Goal: Information Seeking & Learning: Compare options

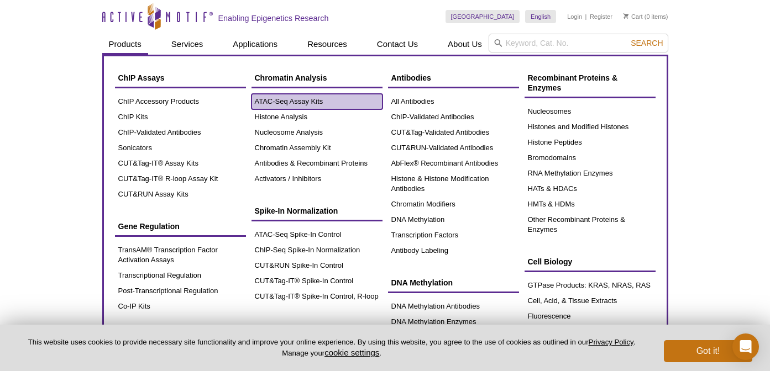
click at [263, 101] on link "ATAC-Seq Assay Kits" at bounding box center [316, 101] width 131 height 15
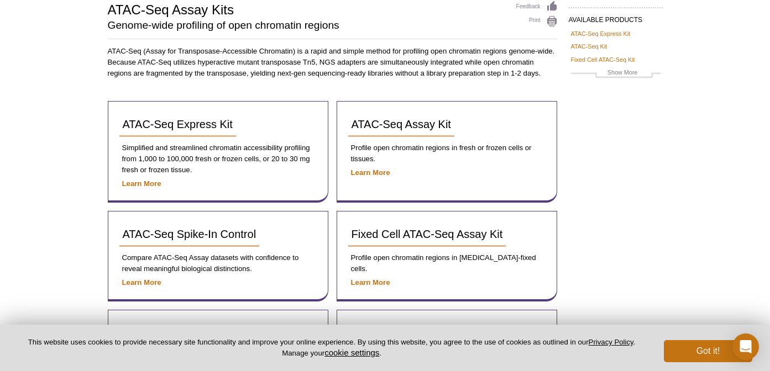
scroll to position [82, 0]
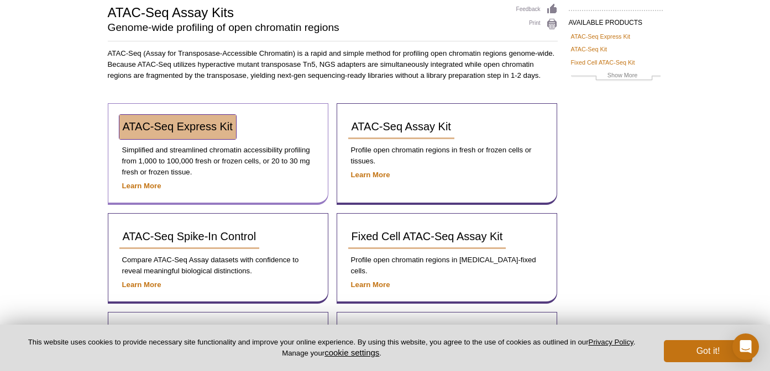
click at [216, 133] on link "ATAC-Seq Express Kit" at bounding box center [177, 127] width 117 height 24
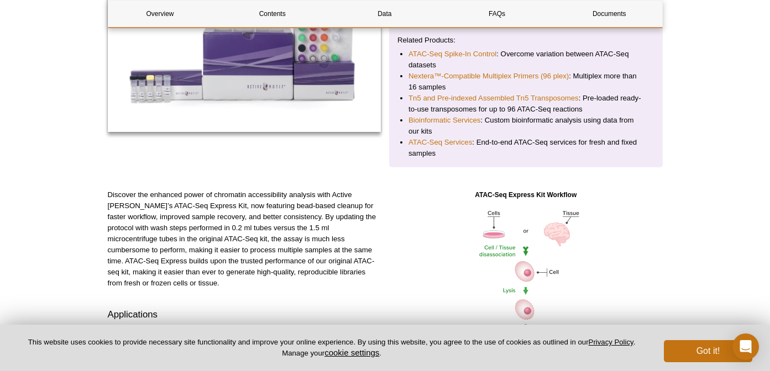
scroll to position [245, 0]
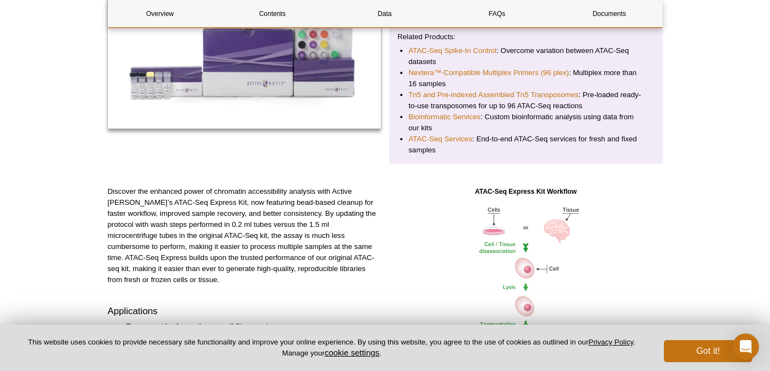
drag, startPoint x: 191, startPoint y: 215, endPoint x: 201, endPoint y: 236, distance: 24.0
click at [201, 236] on p "Discover the enhanced power of chromatin accessibility analysis with Active Mot…" at bounding box center [244, 235] width 273 height 99
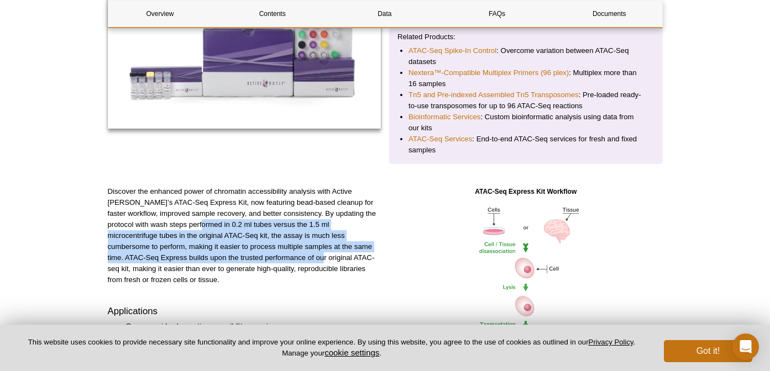
drag, startPoint x: 187, startPoint y: 226, endPoint x: 226, endPoint y: 261, distance: 52.8
click at [226, 261] on p "Discover the enhanced power of chromatin accessibility analysis with Active Mot…" at bounding box center [244, 235] width 273 height 99
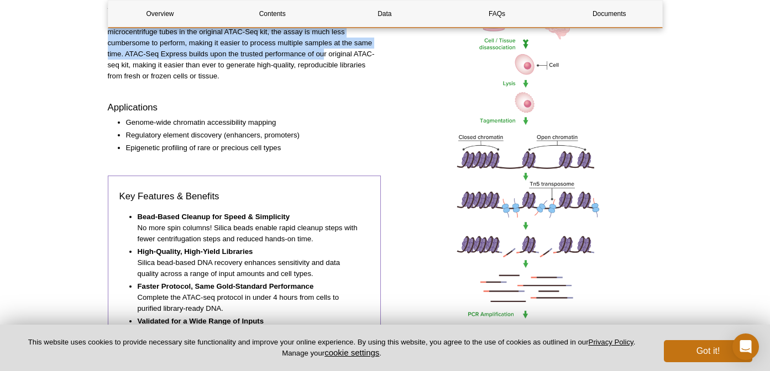
scroll to position [0, 0]
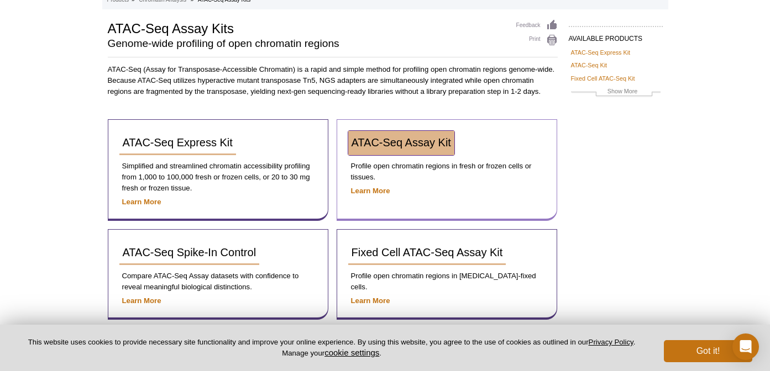
click at [377, 144] on span "ATAC-Seq Assay Kit" at bounding box center [400, 142] width 99 height 12
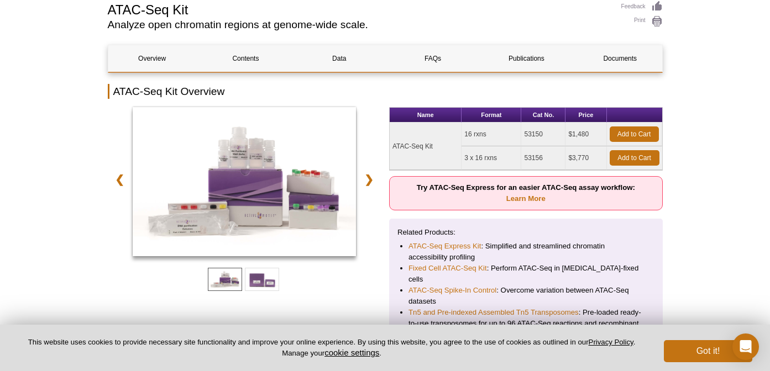
scroll to position [114, 0]
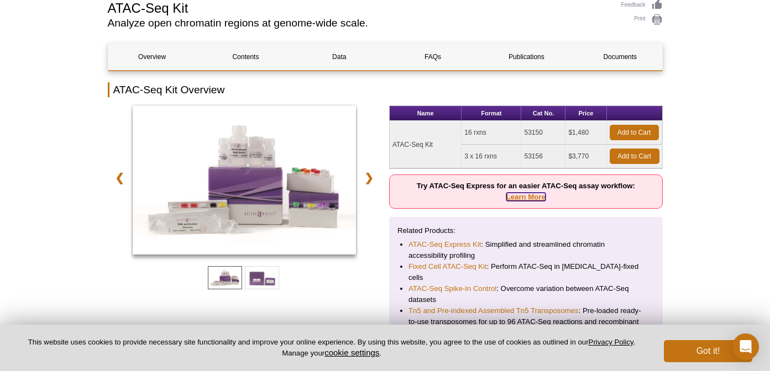
click at [529, 201] on link "Learn More" at bounding box center [525, 197] width 39 height 8
click at [522, 196] on link "Learn More" at bounding box center [525, 197] width 39 height 8
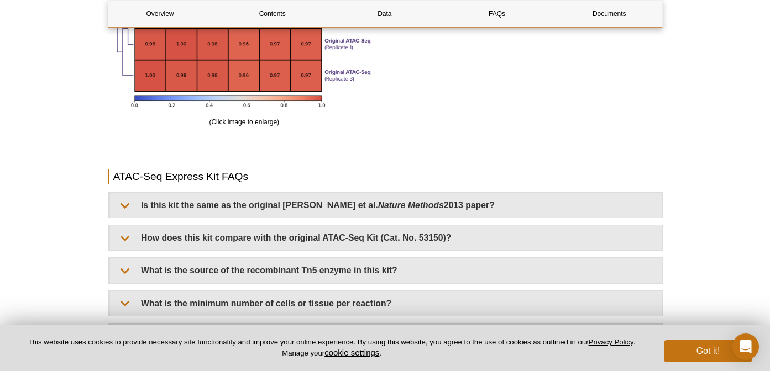
scroll to position [2161, 0]
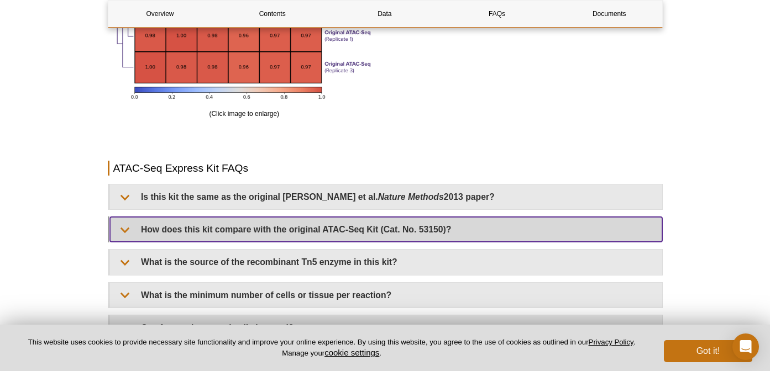
click at [333, 225] on summary "How does this kit compare with the original ATAC-Seq Kit (Cat. No. 53150)?" at bounding box center [386, 229] width 552 height 25
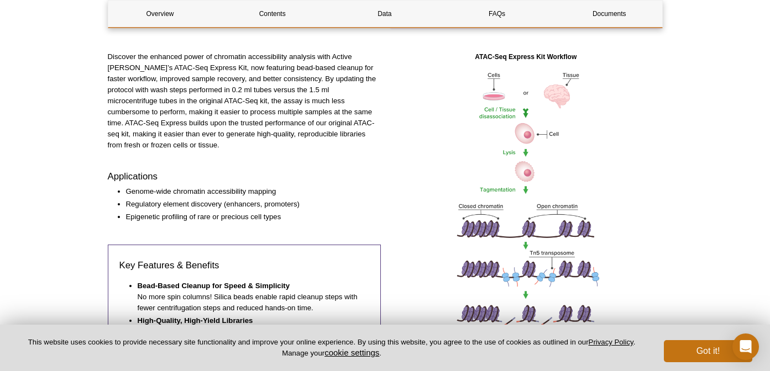
scroll to position [0, 0]
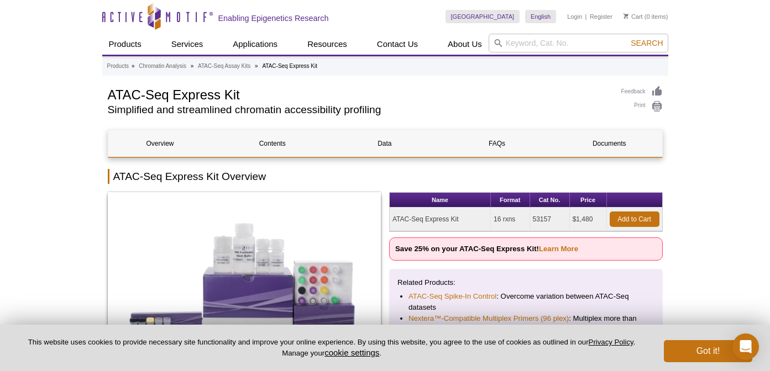
click at [544, 220] on td "53157" at bounding box center [550, 220] width 40 height 24
copy td "53157"
drag, startPoint x: 108, startPoint y: 95, endPoint x: 266, endPoint y: 96, distance: 158.0
click at [266, 96] on h1 "ATAC-Seq Express Kit" at bounding box center [359, 94] width 502 height 17
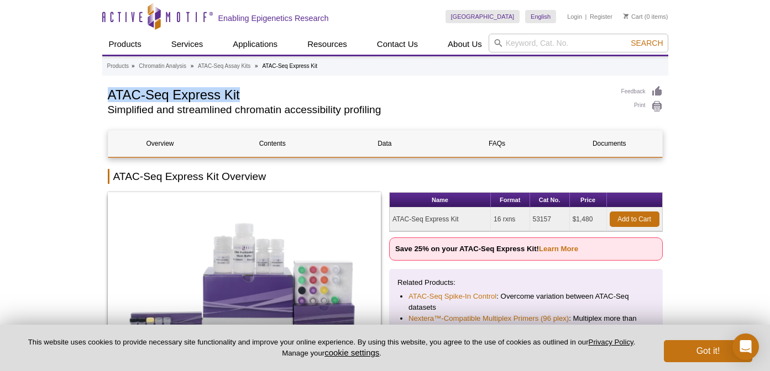
copy h1 "ATAC-Seq Express Kit"
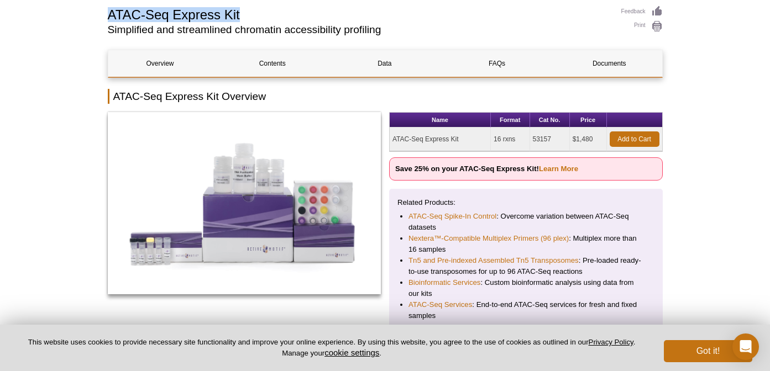
scroll to position [85, 0]
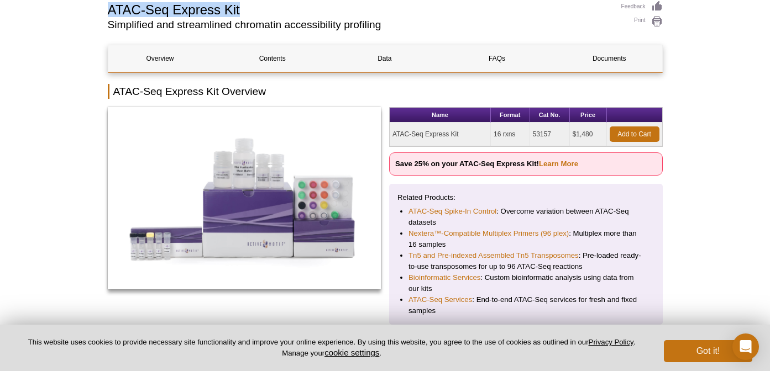
drag, startPoint x: 577, startPoint y: 133, endPoint x: 592, endPoint y: 133, distance: 15.5
click at [592, 133] on td "$1,480" at bounding box center [588, 135] width 37 height 24
copy td "1,480"
